Goal: Task Accomplishment & Management: Manage account settings

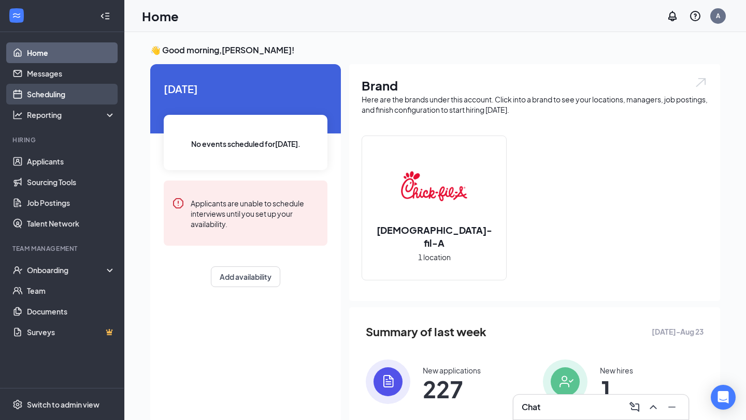
click at [56, 92] on link "Scheduling" at bounding box center [71, 94] width 89 height 21
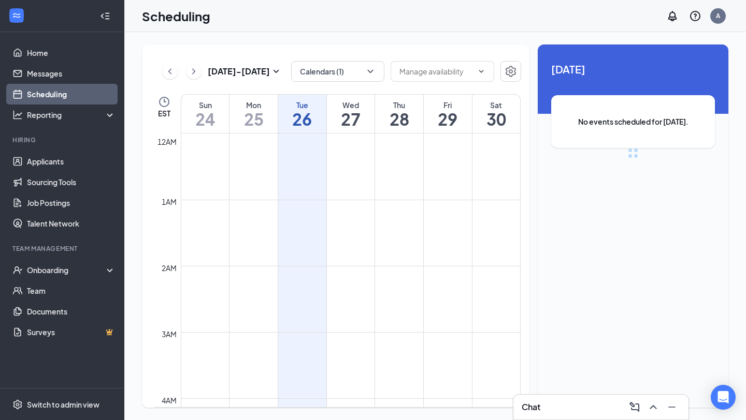
scroll to position [509, 0]
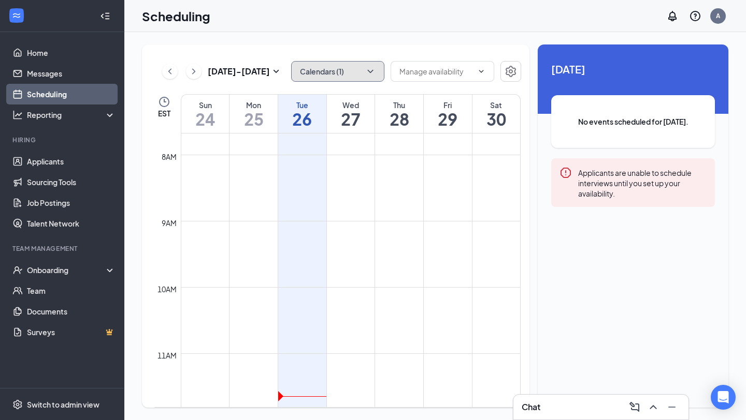
click at [375, 68] on icon "ChevronDown" at bounding box center [370, 71] width 10 height 10
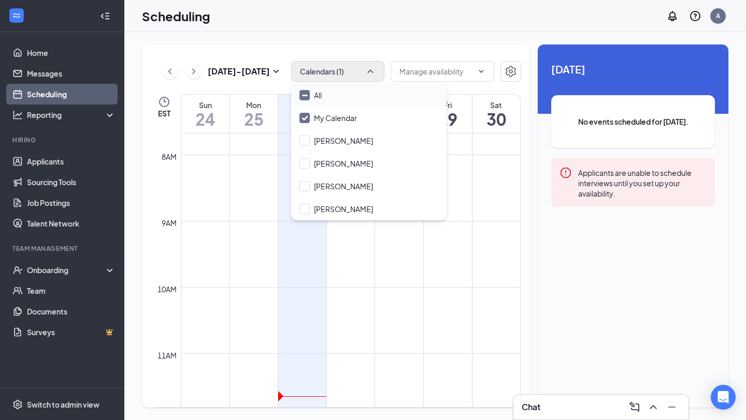
click at [339, 96] on div "All" at bounding box center [368, 95] width 155 height 23
checkbox input "true"
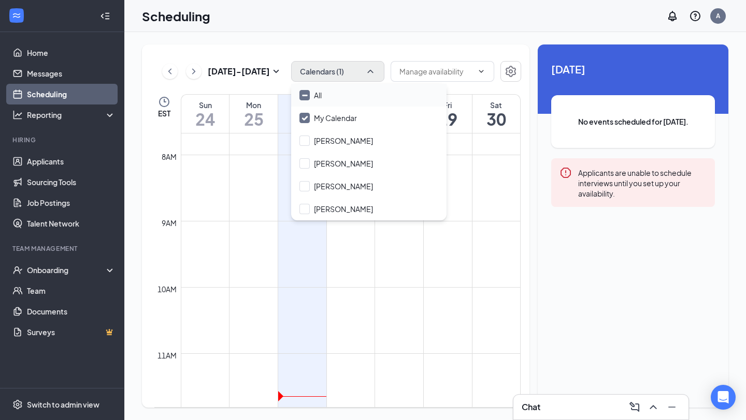
checkbox input "true"
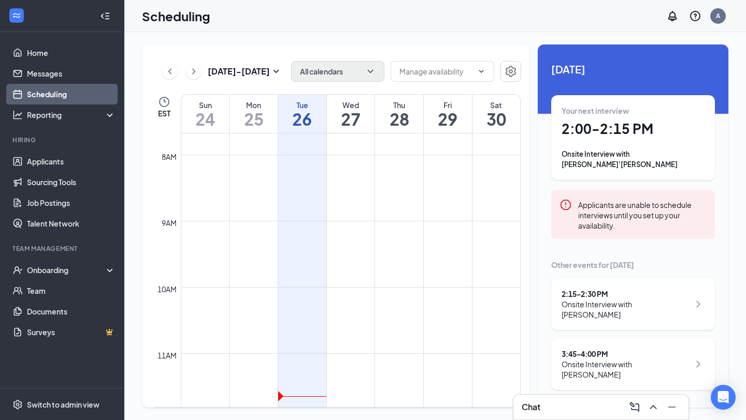
click at [333, 279] on td at bounding box center [351, 279] width 340 height 17
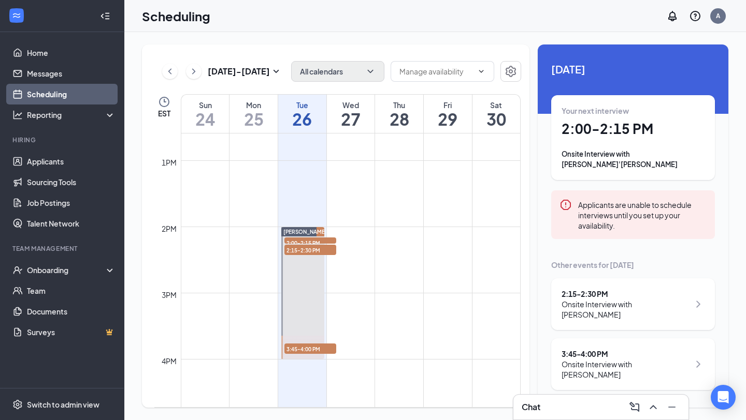
scroll to position [833, 0]
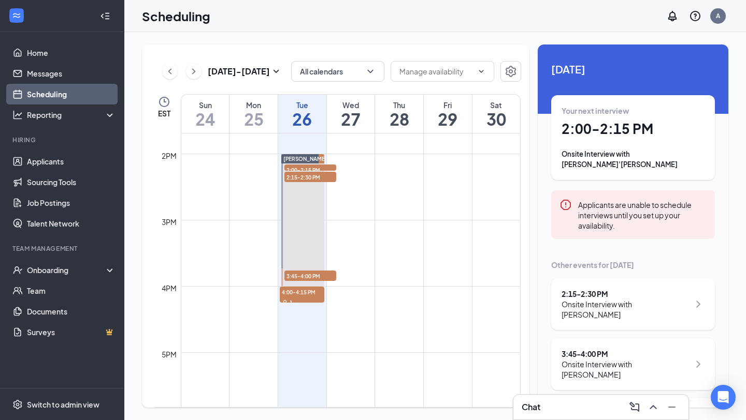
scroll to position [910, 0]
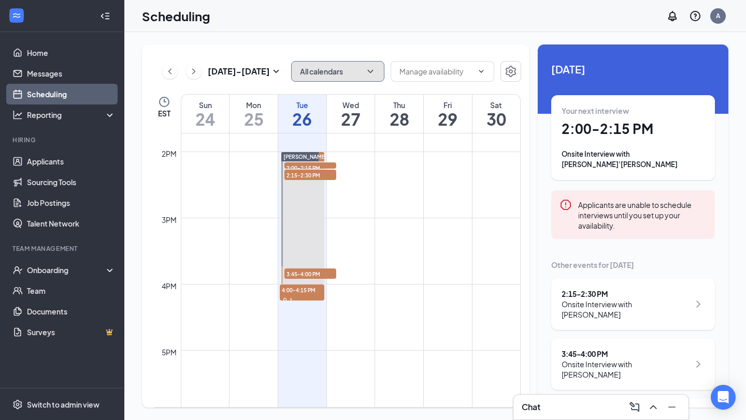
click at [367, 75] on icon "ChevronDown" at bounding box center [370, 71] width 10 height 10
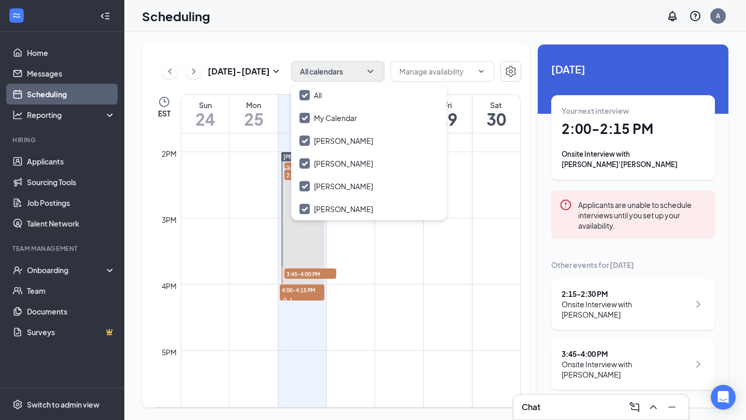
click at [361, 43] on div "Aug 24 - Aug 30 All calendars EST Sun 24 Mon 25 Tue 26 Wed 27 Thu 28 Fri 29 Sat…" at bounding box center [434, 226] width 621 height 388
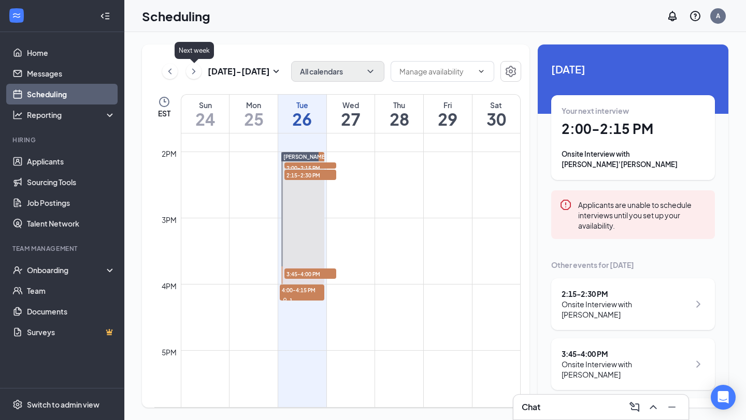
click at [194, 71] on icon "ChevronRight" at bounding box center [193, 71] width 10 height 12
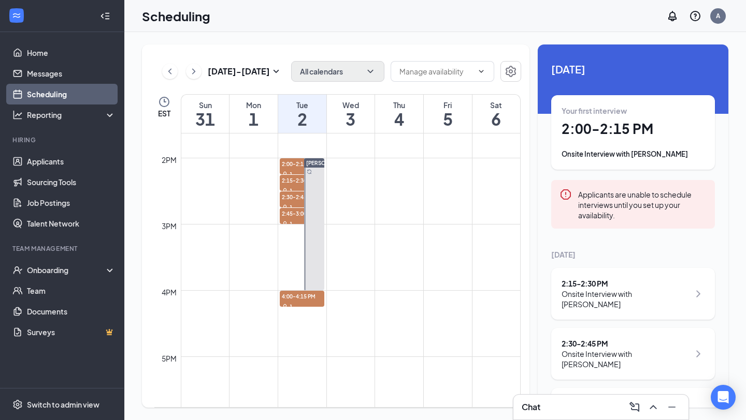
scroll to position [905, 0]
